Goal: Check status: Check status

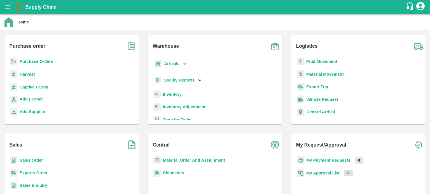
click at [8, 8] on icon "open drawer" at bounding box center [7, 7] width 6 height 6
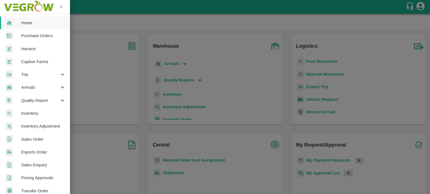
click at [8, 8] on img at bounding box center [29, 6] width 52 height 17
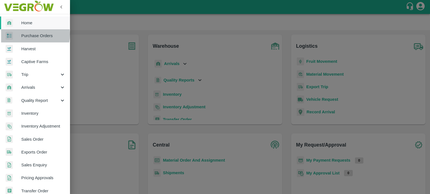
click at [27, 34] on span "Purchase Orders" at bounding box center [43, 36] width 44 height 6
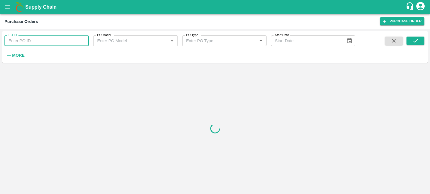
click at [40, 41] on input "PO ID" at bounding box center [46, 41] width 84 height 11
type input "170156"
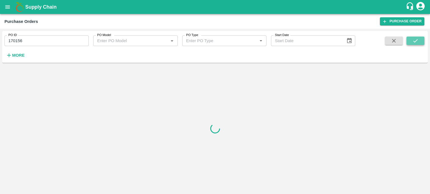
click at [412, 37] on button "submit" at bounding box center [415, 41] width 18 height 8
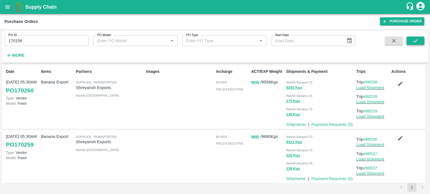
click at [413, 41] on icon "submit" at bounding box center [415, 40] width 4 height 3
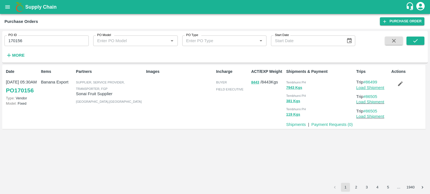
click at [365, 88] on link "Load Shipment" at bounding box center [370, 88] width 28 height 4
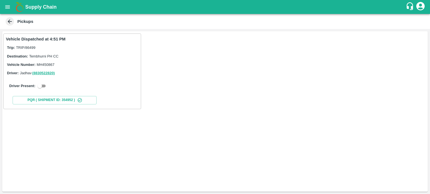
click at [10, 21] on icon at bounding box center [10, 21] width 6 height 6
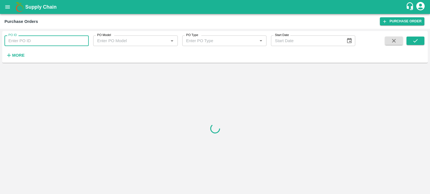
click at [28, 40] on input "PO ID" at bounding box center [46, 41] width 84 height 11
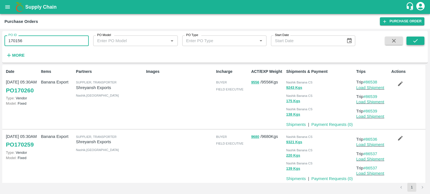
type input "170156"
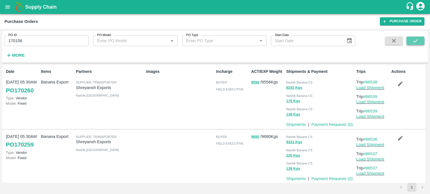
click at [412, 38] on button "submit" at bounding box center [415, 41] width 18 height 8
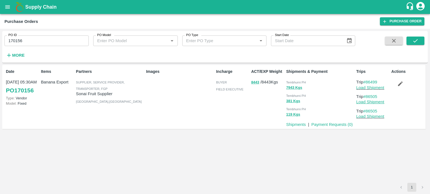
click at [370, 102] on link "Load Shipment" at bounding box center [370, 102] width 28 height 4
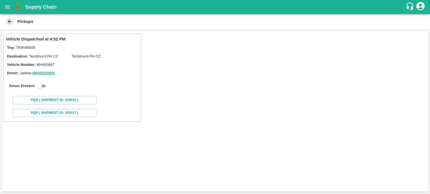
click at [10, 18] on span at bounding box center [10, 21] width 8 height 8
